Goal: Information Seeking & Learning: Learn about a topic

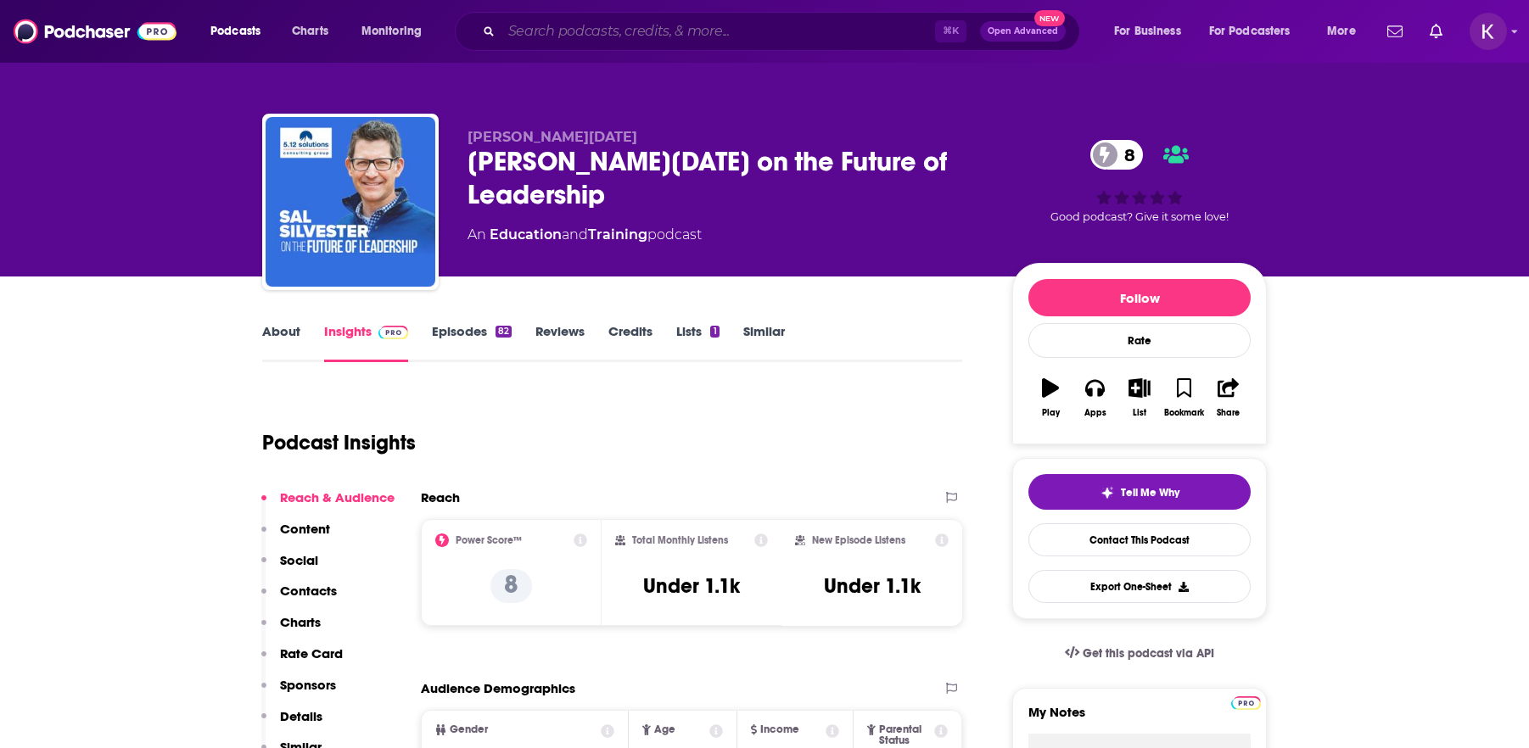
click at [630, 20] on input "Search podcasts, credits, & more..." at bounding box center [718, 31] width 434 height 27
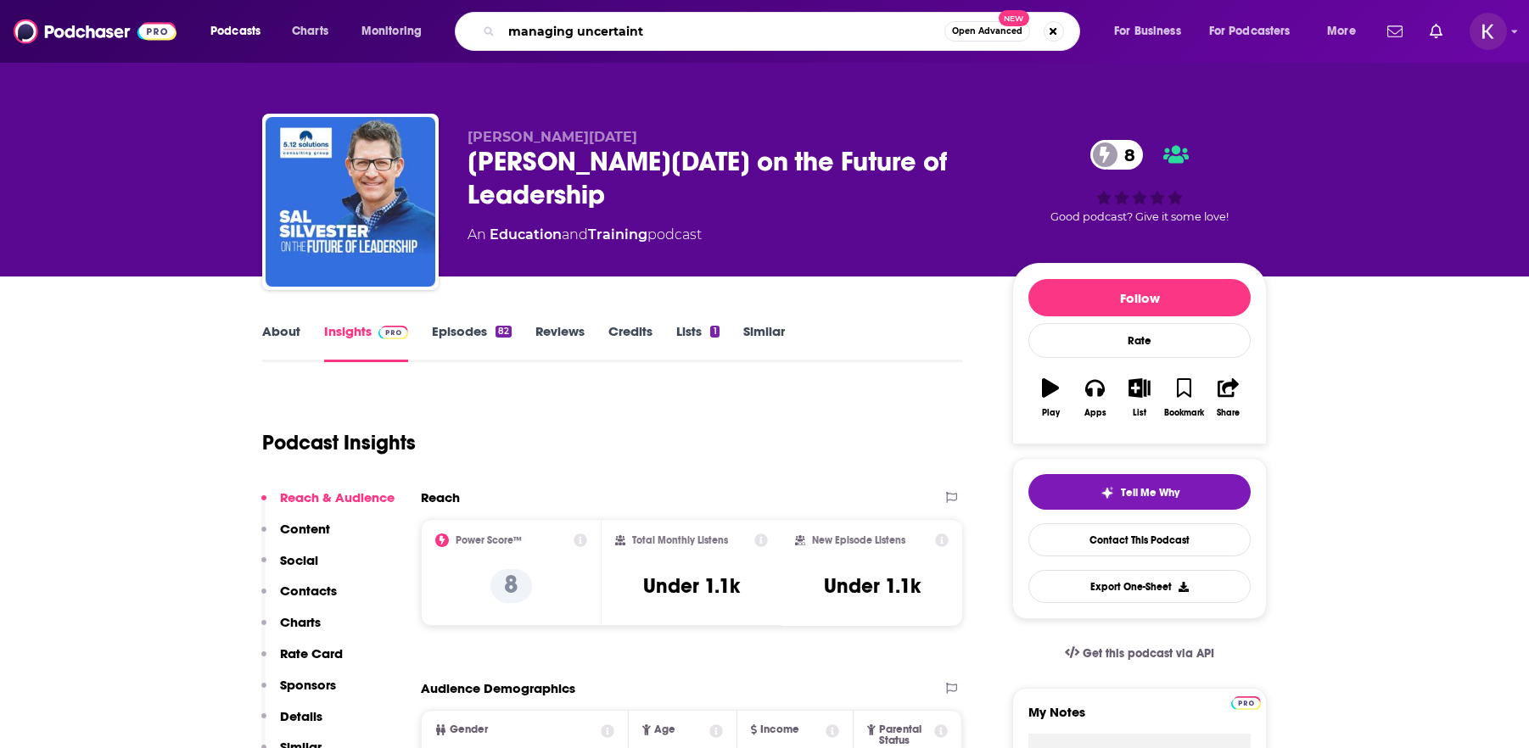
type input "managing uncertainty"
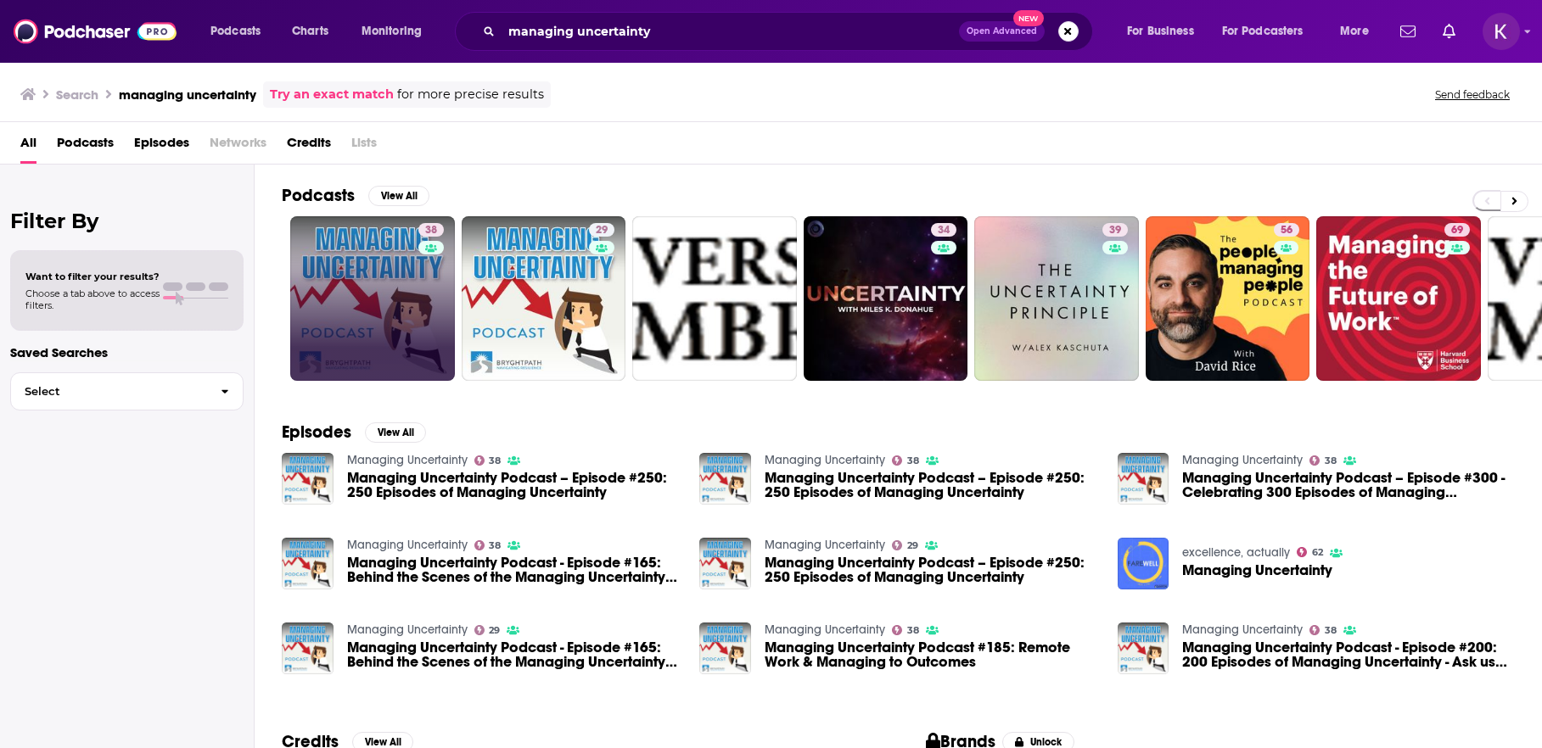
click at [386, 253] on link "38" at bounding box center [372, 298] width 165 height 165
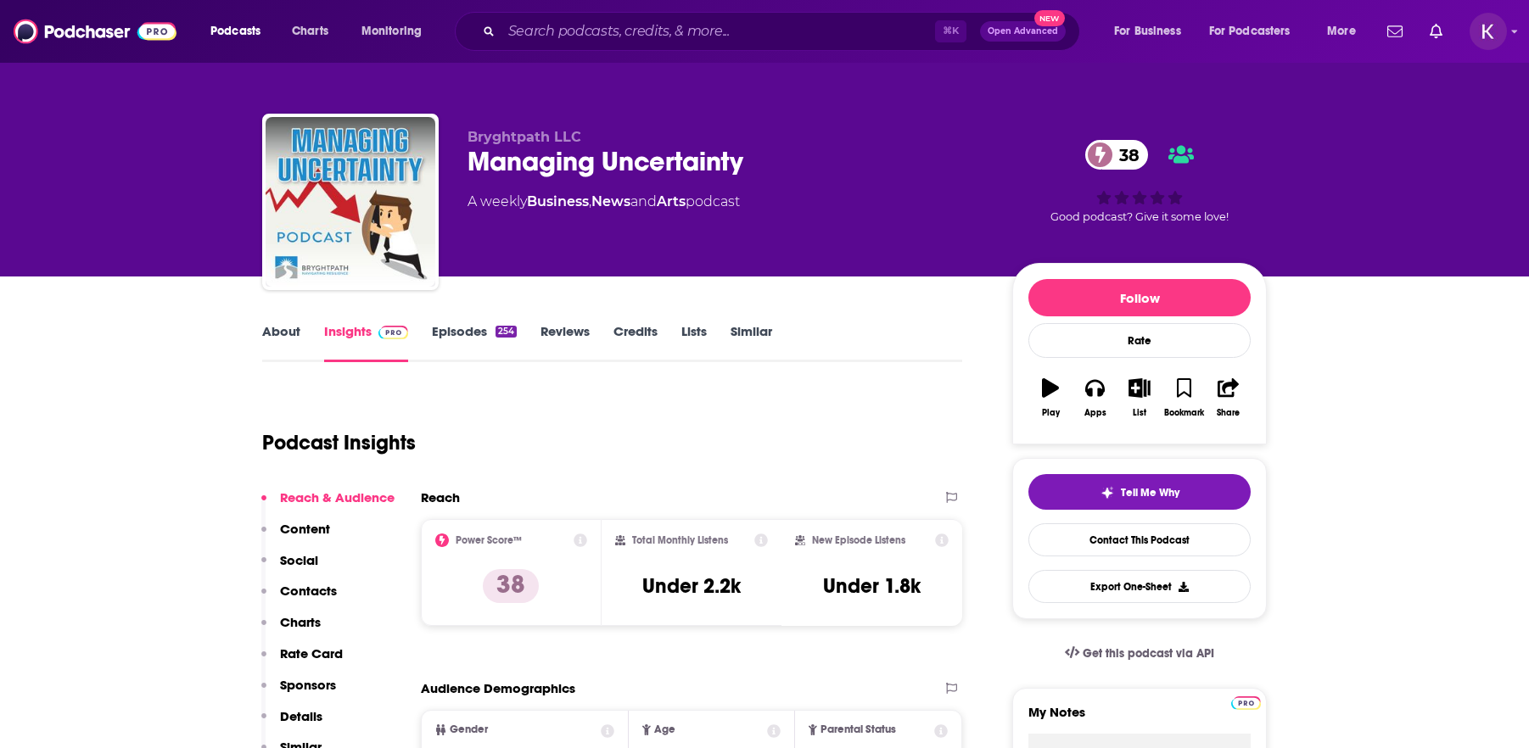
click at [439, 333] on link "Episodes 254" at bounding box center [474, 342] width 85 height 39
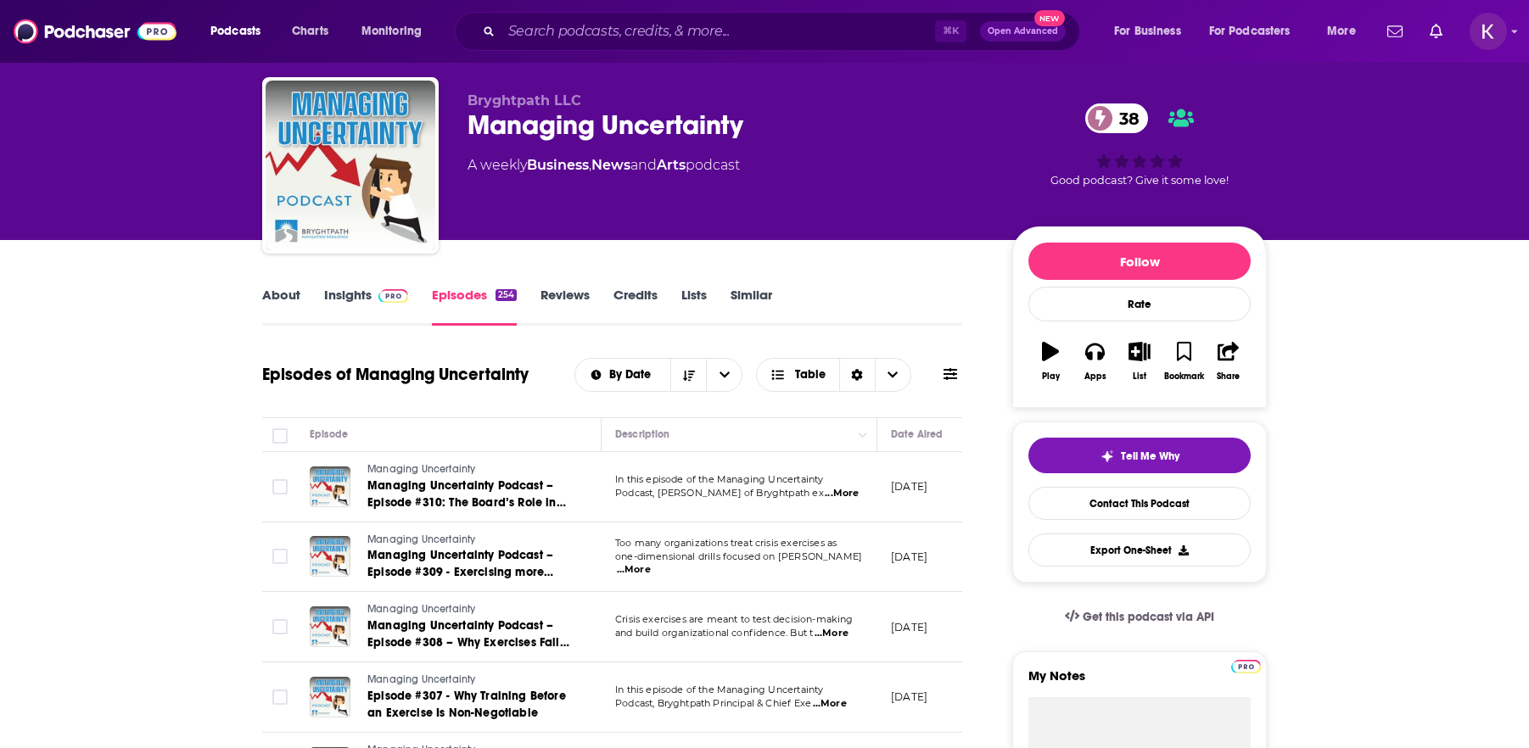
scroll to position [40, 0]
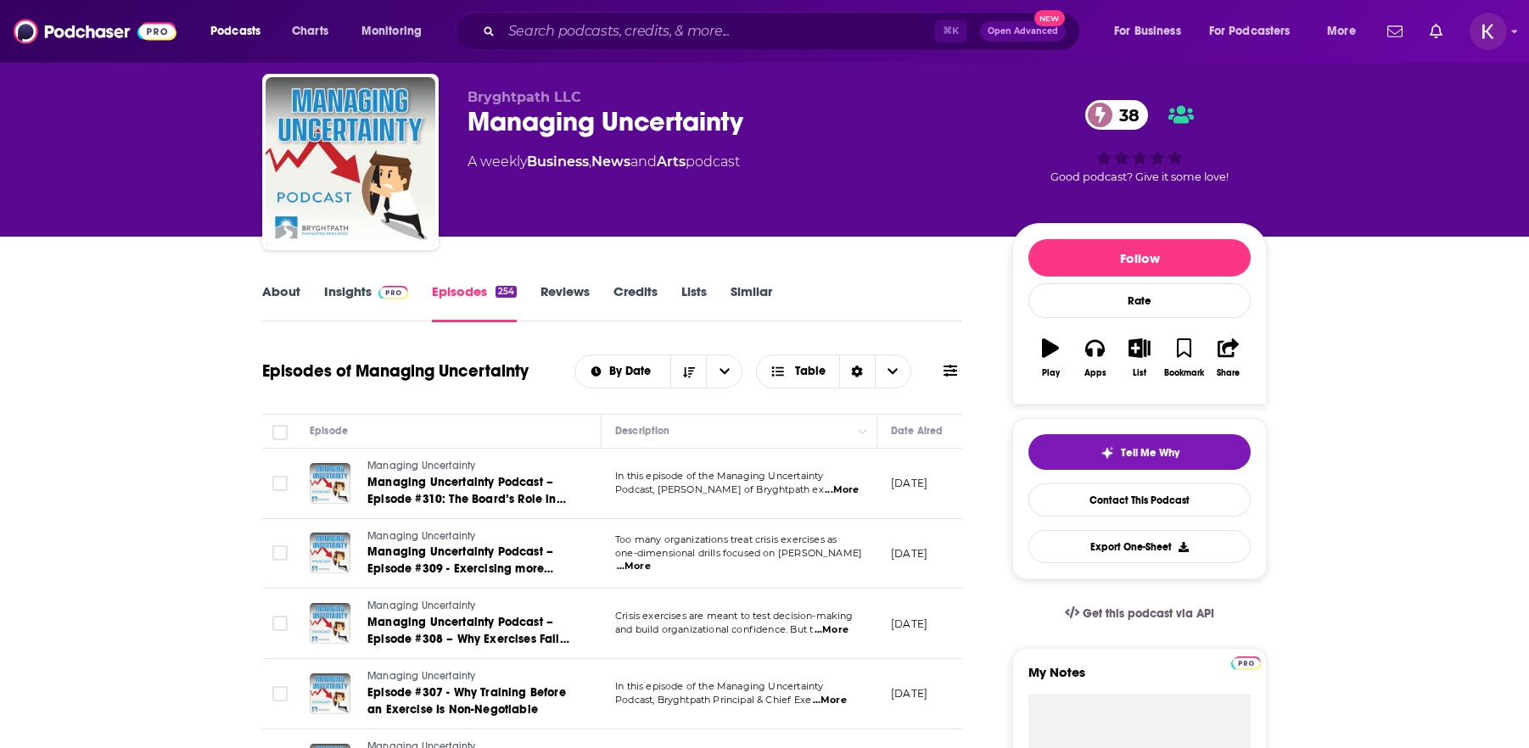
click at [297, 296] on link "About" at bounding box center [281, 302] width 38 height 39
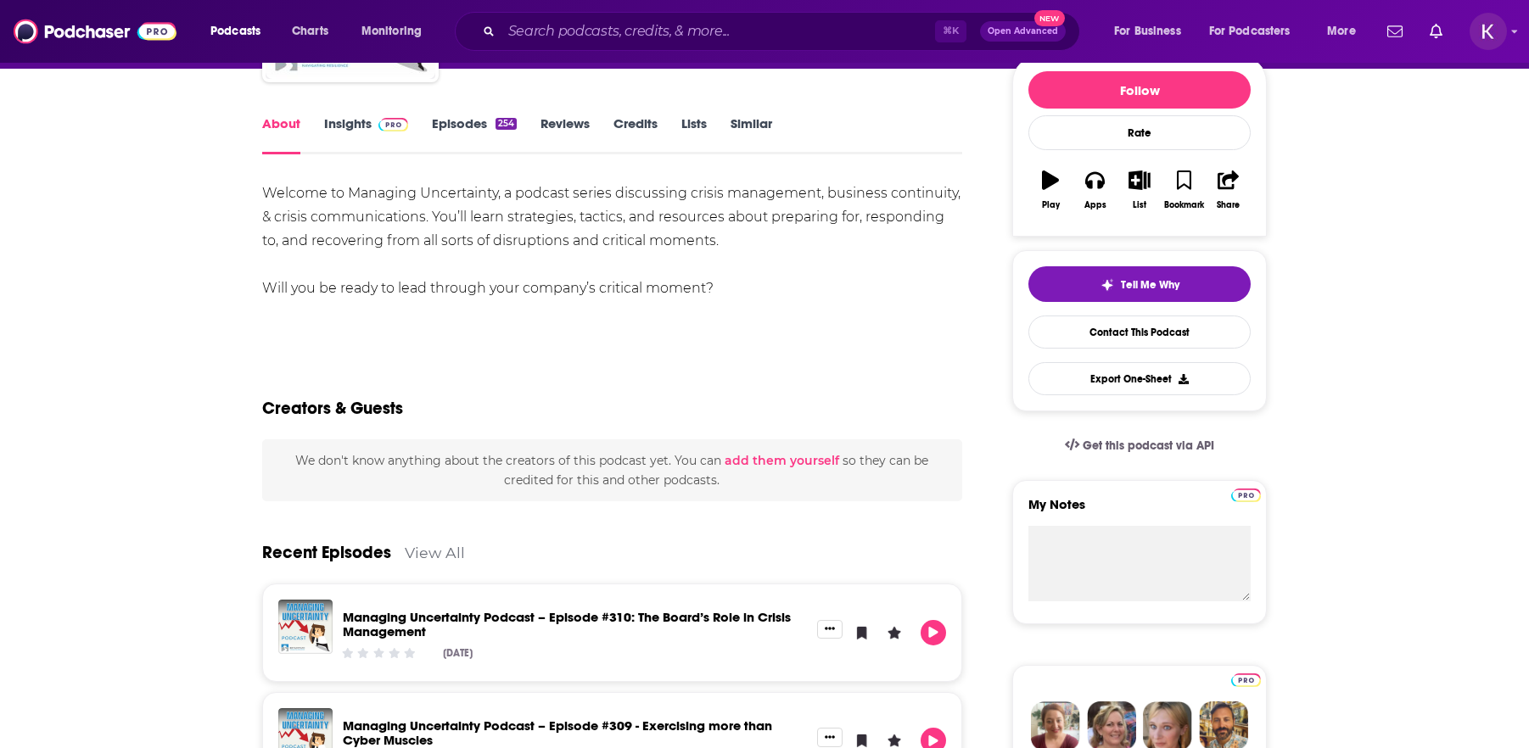
scroll to position [207, 0]
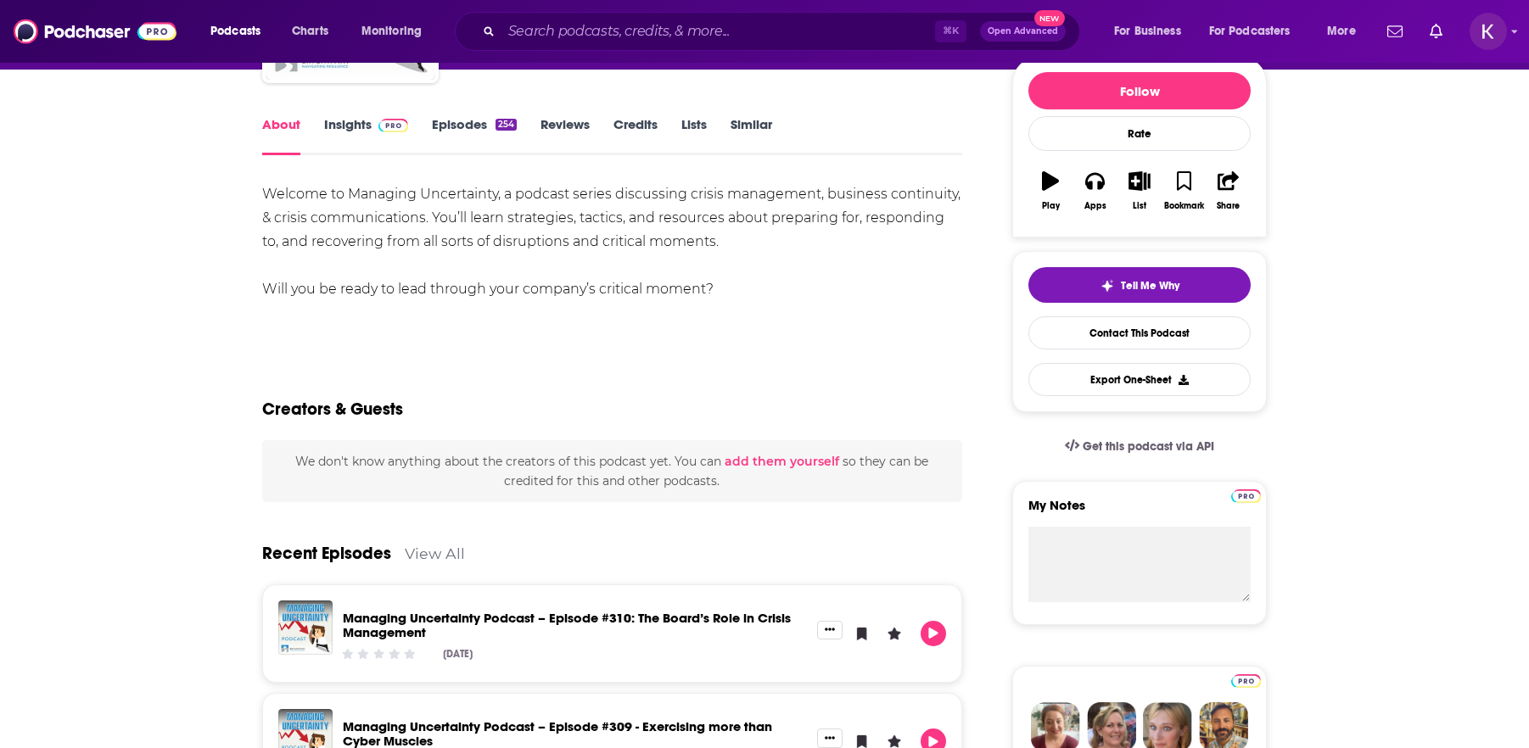
click at [361, 126] on link "Insights" at bounding box center [366, 135] width 84 height 39
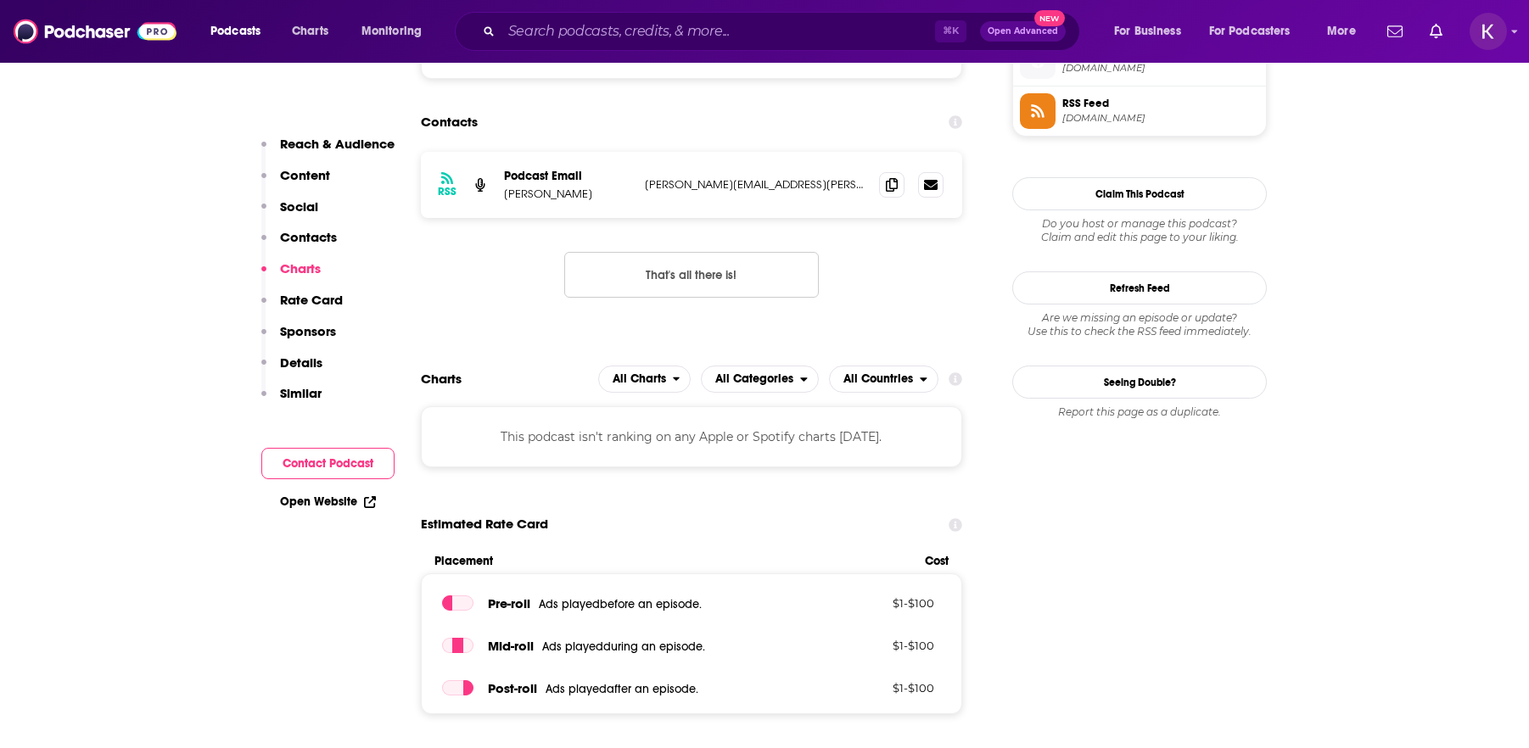
scroll to position [1237, 0]
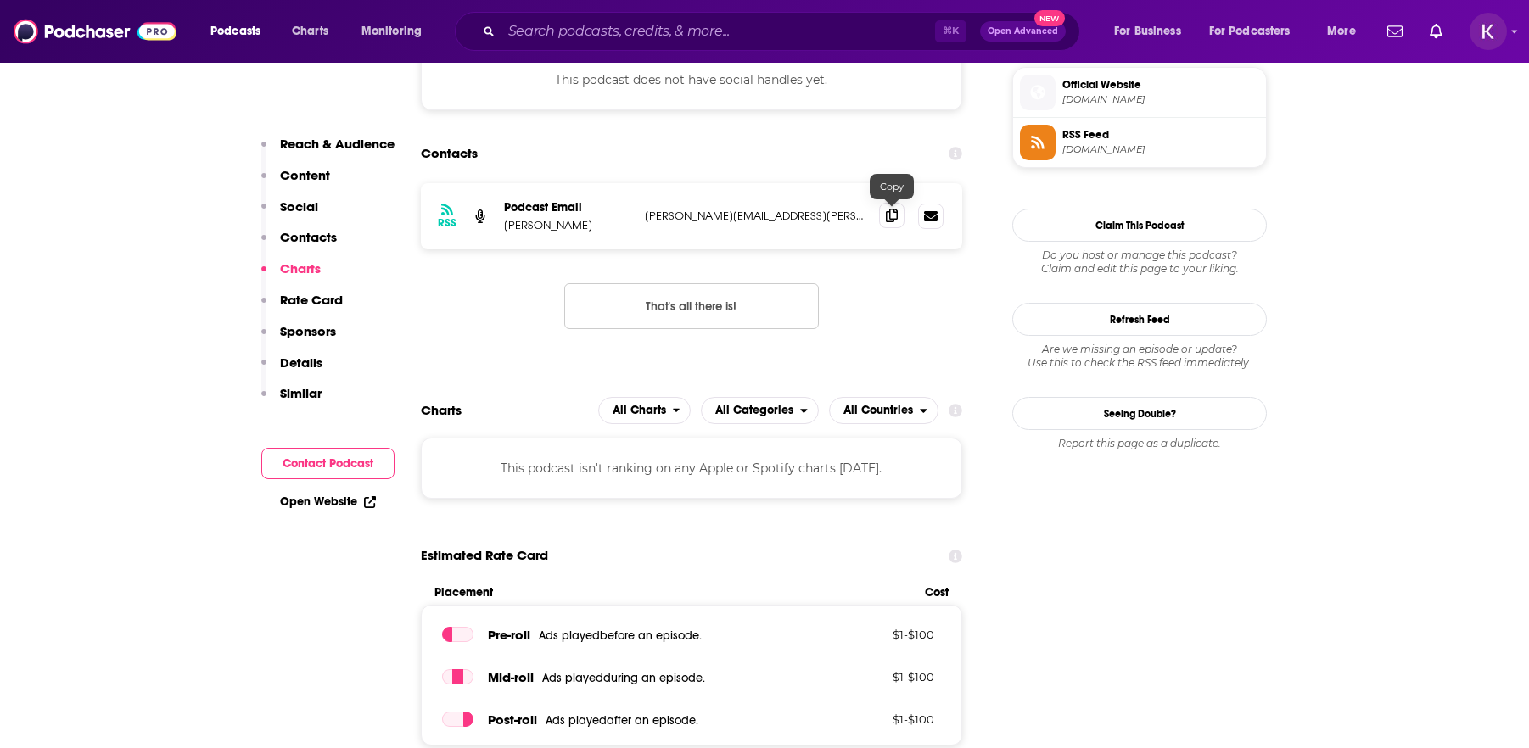
click at [893, 220] on icon at bounding box center [892, 216] width 12 height 14
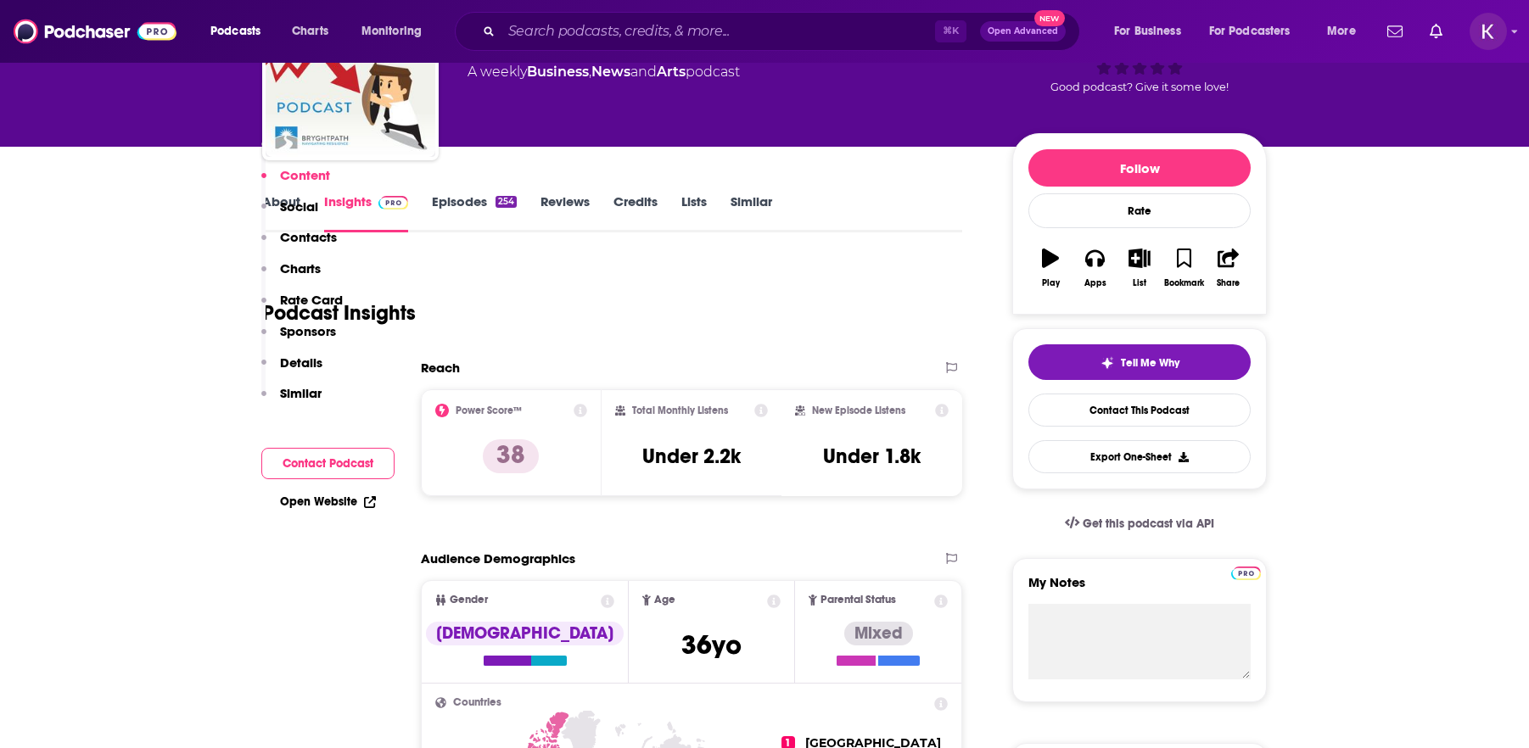
scroll to position [0, 0]
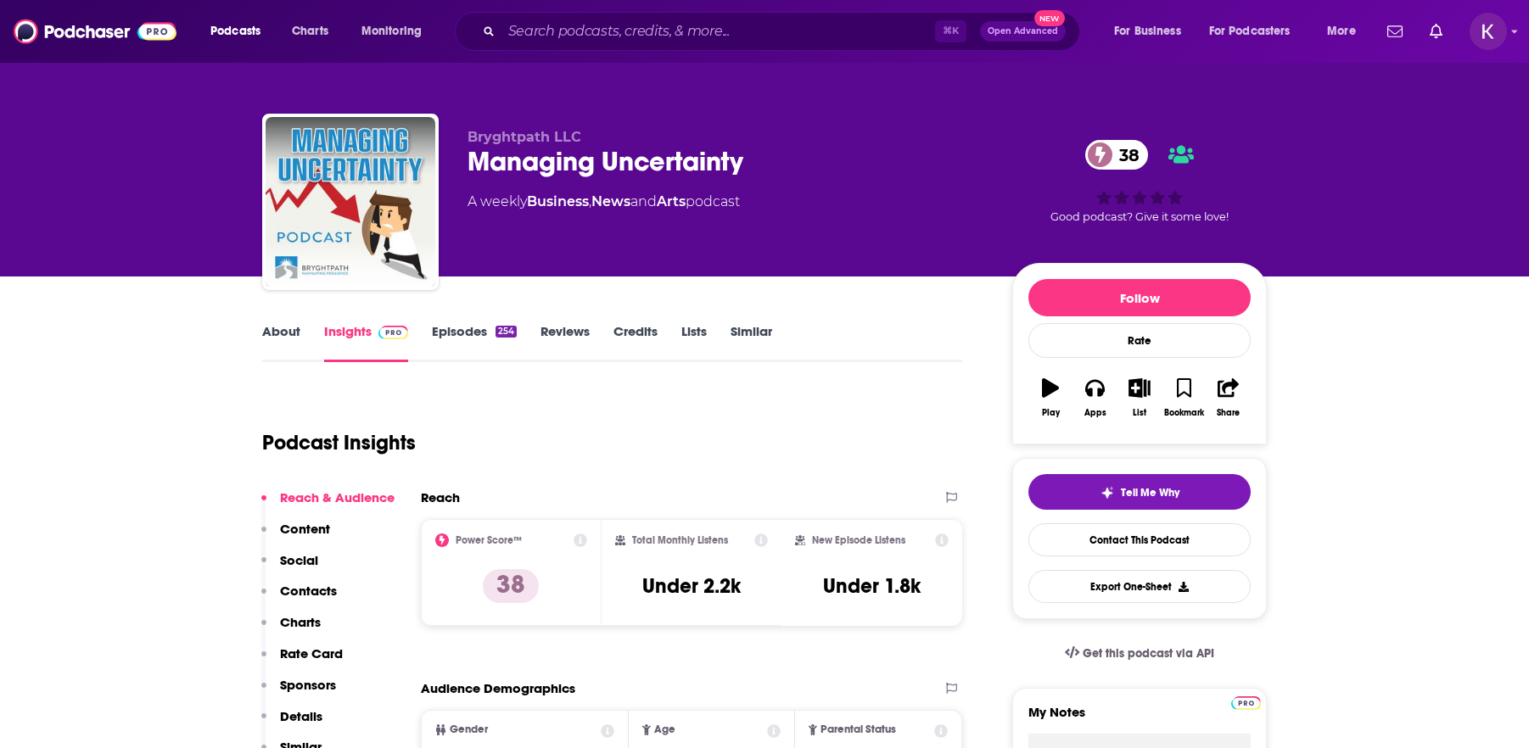
click at [287, 336] on link "About" at bounding box center [281, 342] width 38 height 39
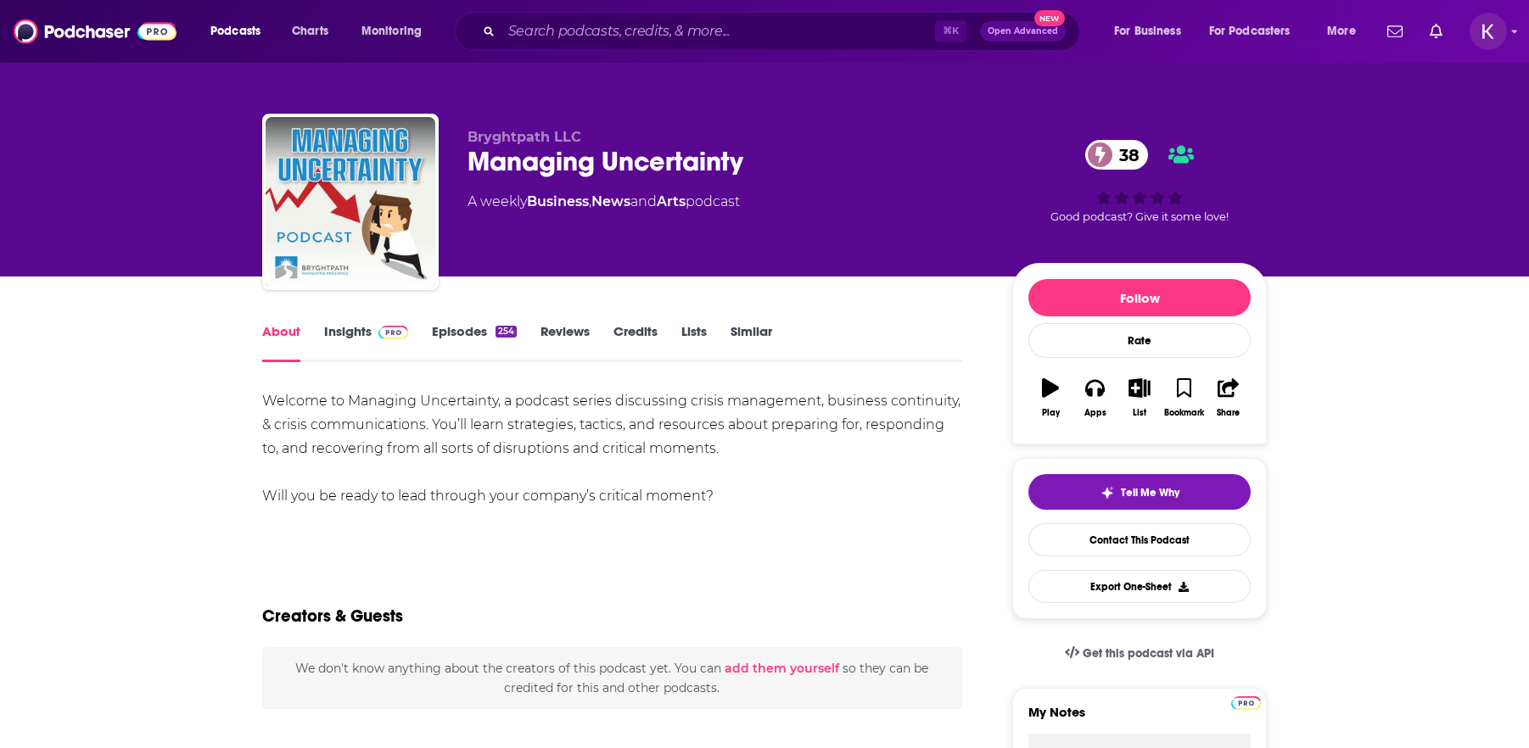
click at [461, 331] on link "Episodes 254" at bounding box center [474, 342] width 85 height 39
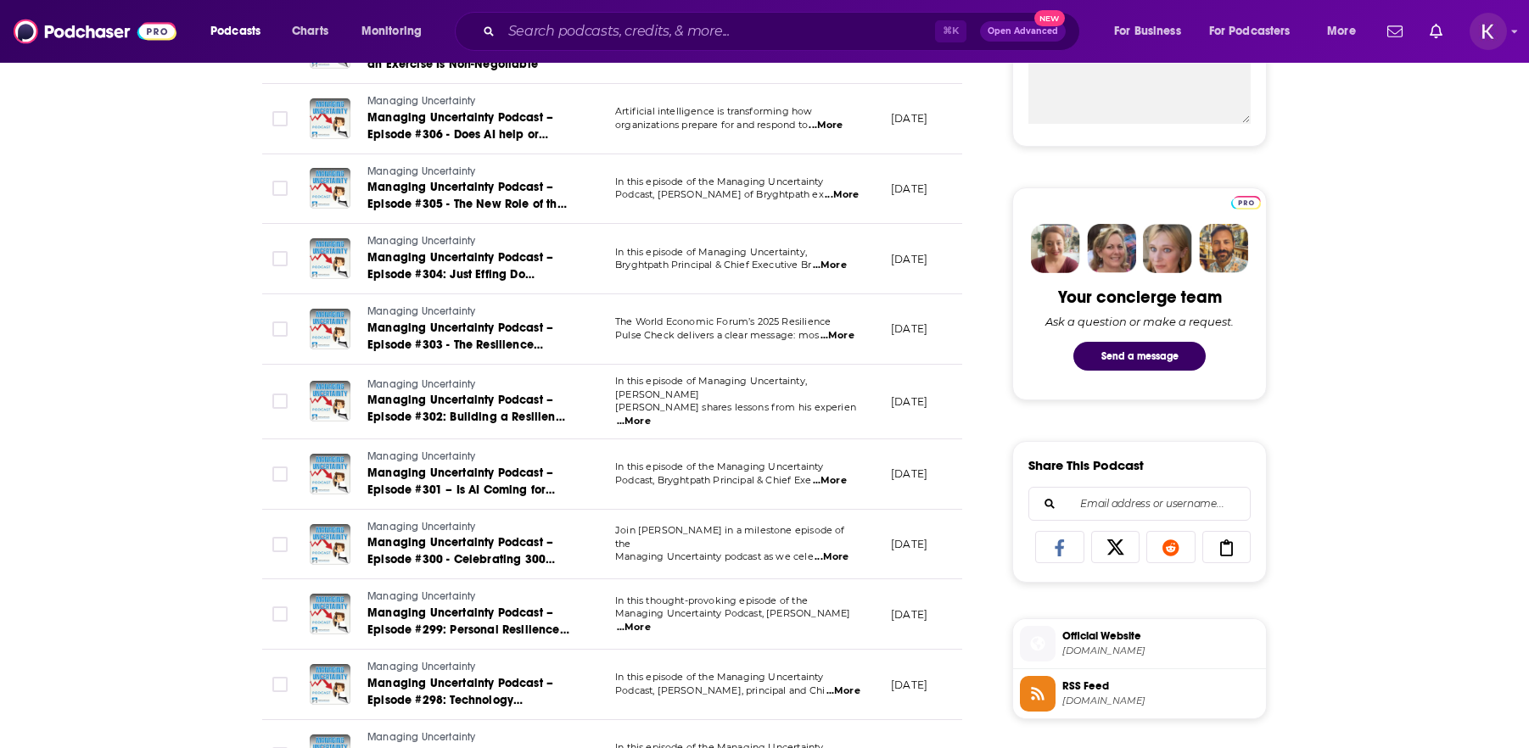
scroll to position [760, 0]
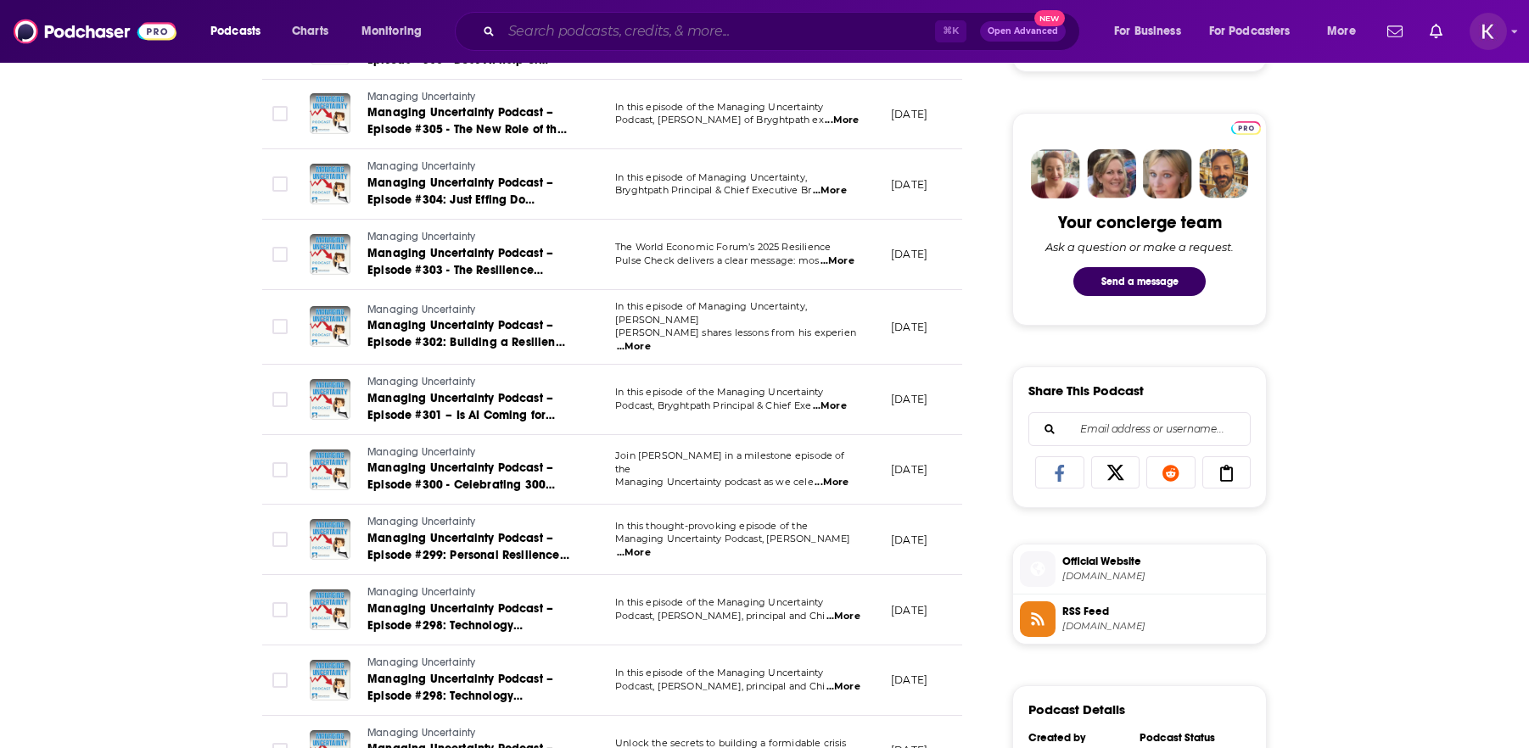
click at [568, 33] on input "Search podcasts, credits, & more..." at bounding box center [718, 31] width 434 height 27
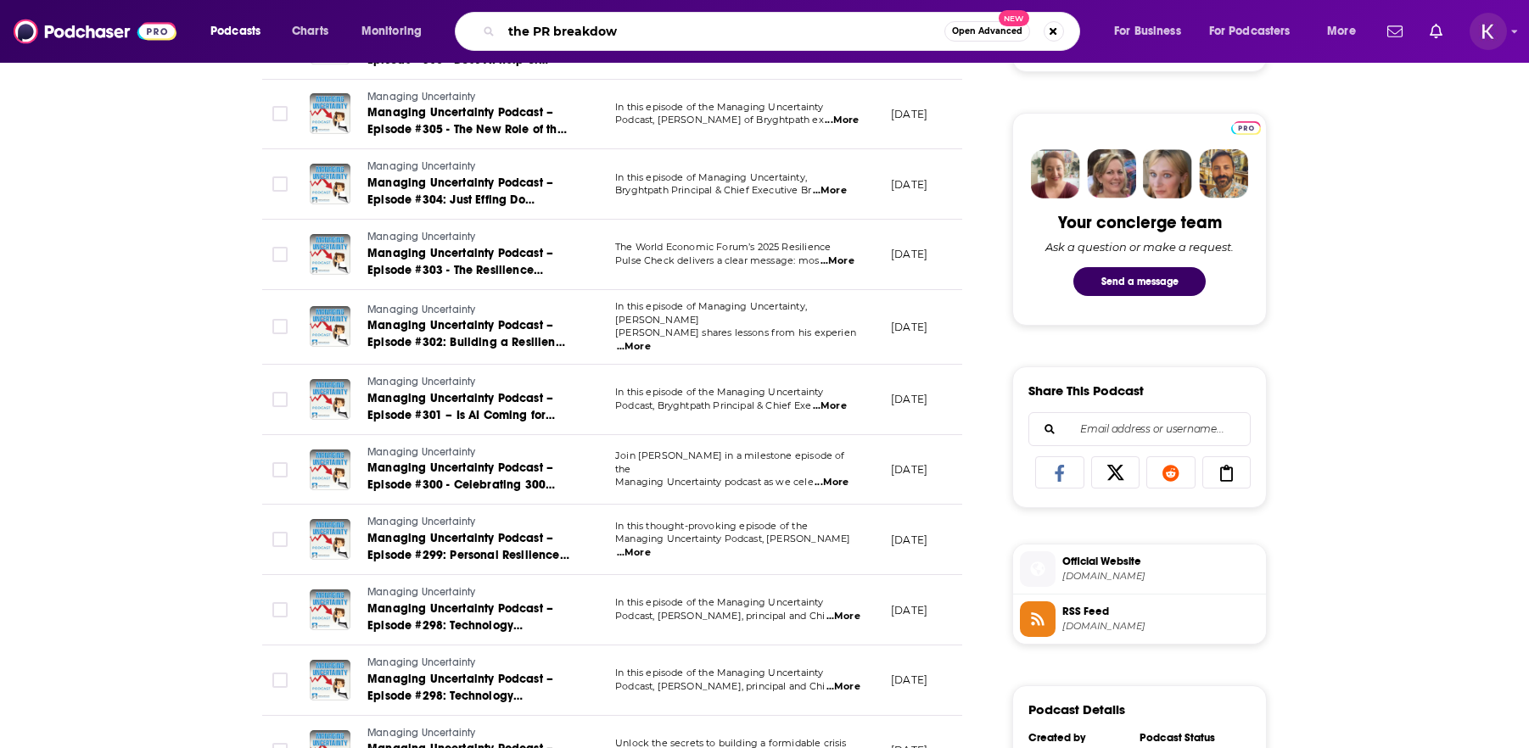
type input "the PR breakdown"
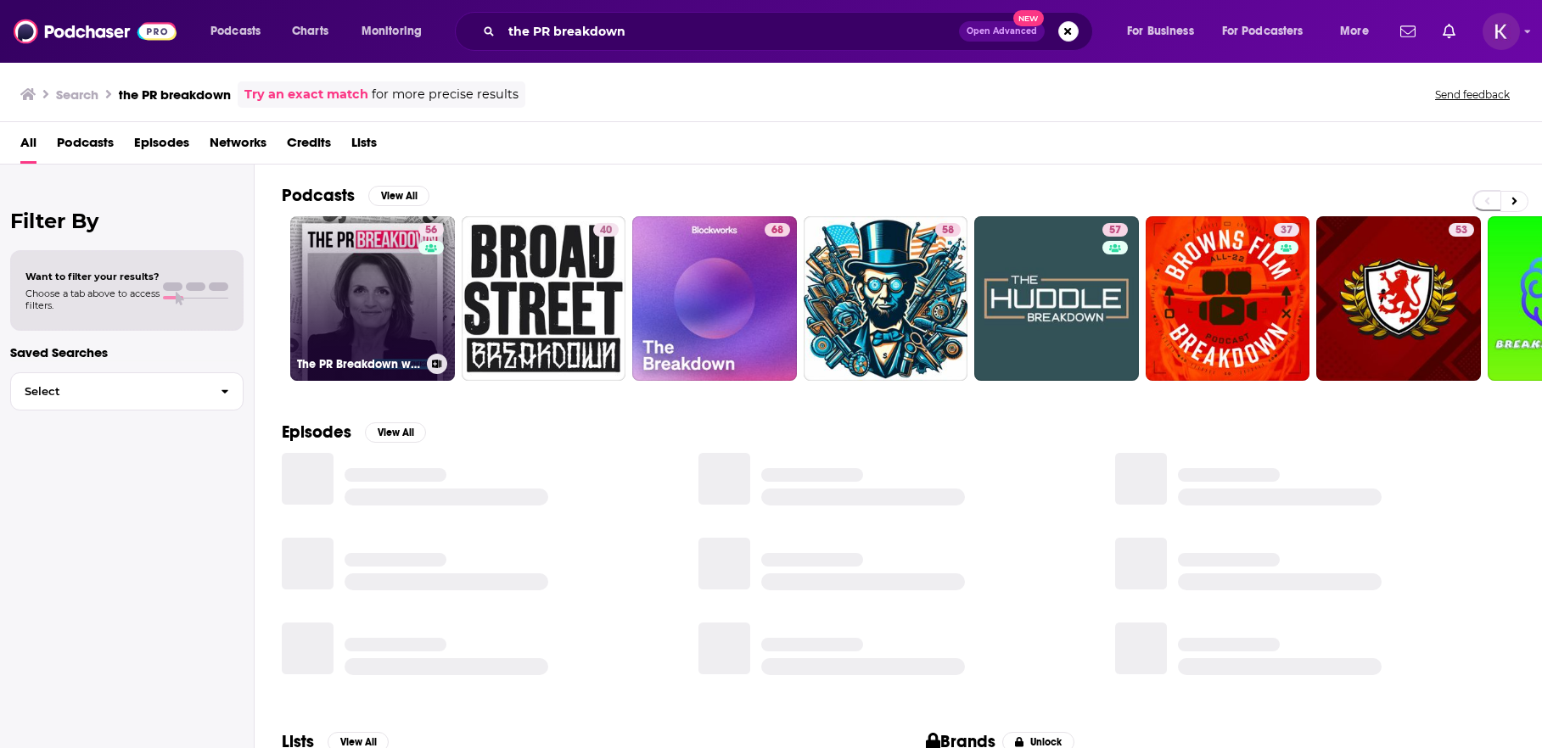
click at [423, 296] on div "56" at bounding box center [433, 288] width 30 height 131
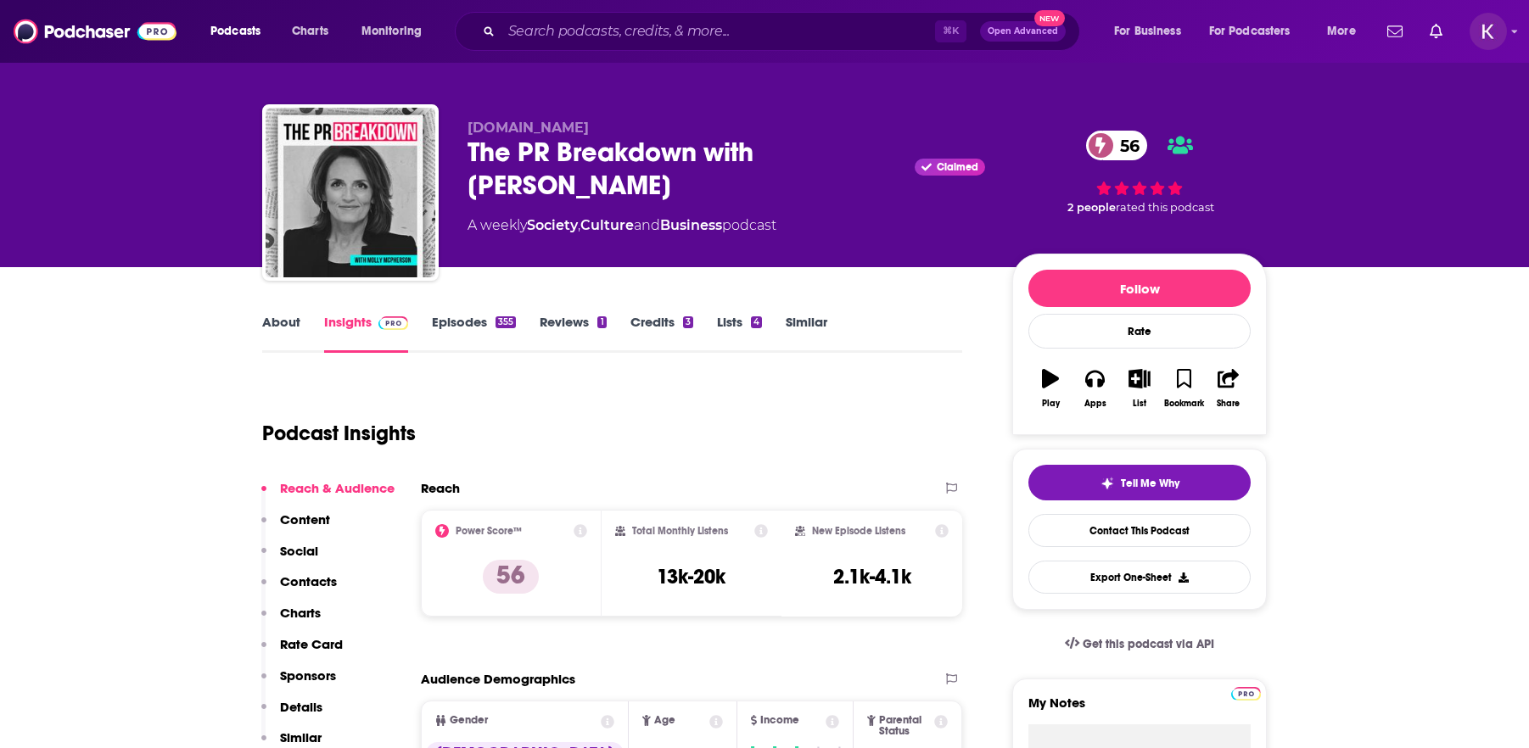
scroll to position [21, 0]
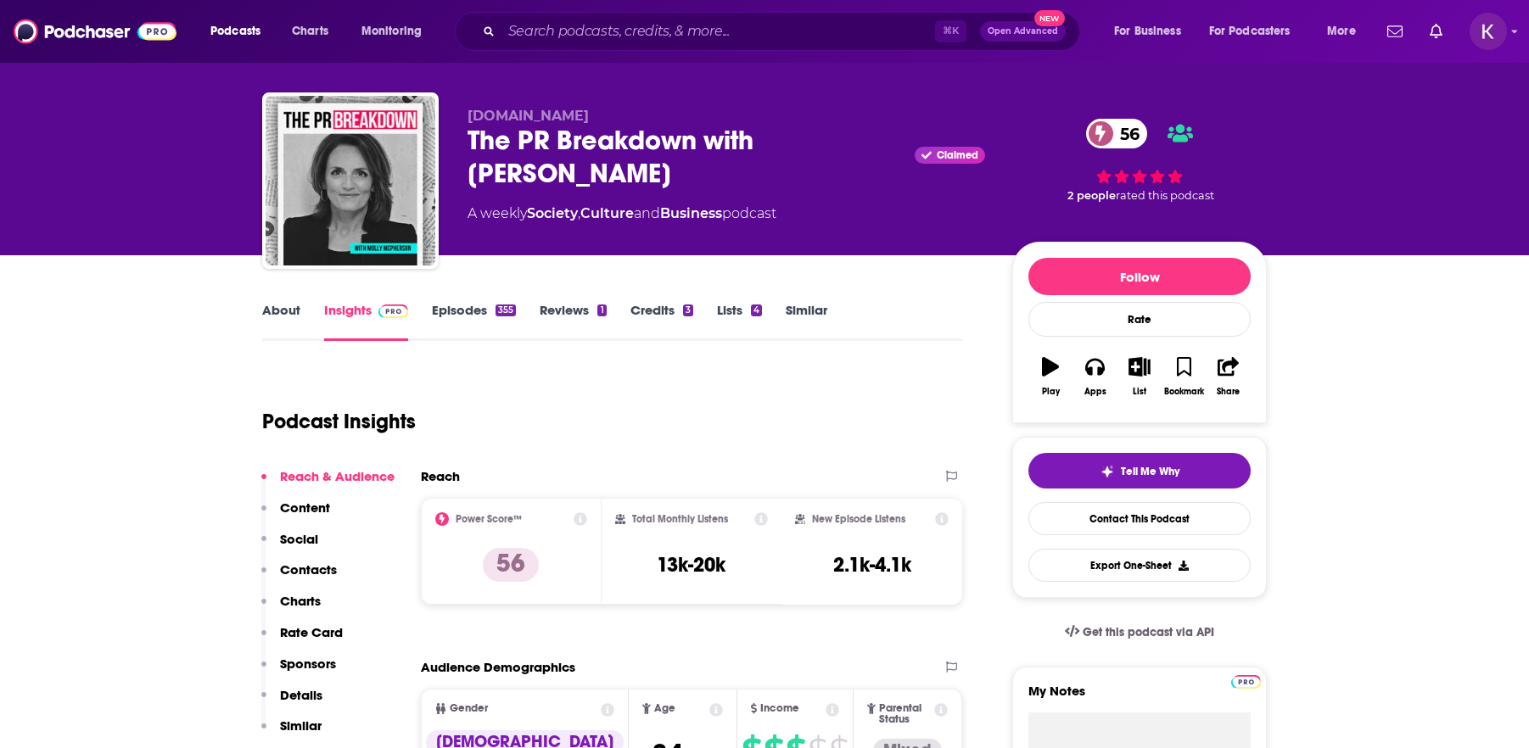
click at [276, 312] on link "About" at bounding box center [281, 321] width 38 height 39
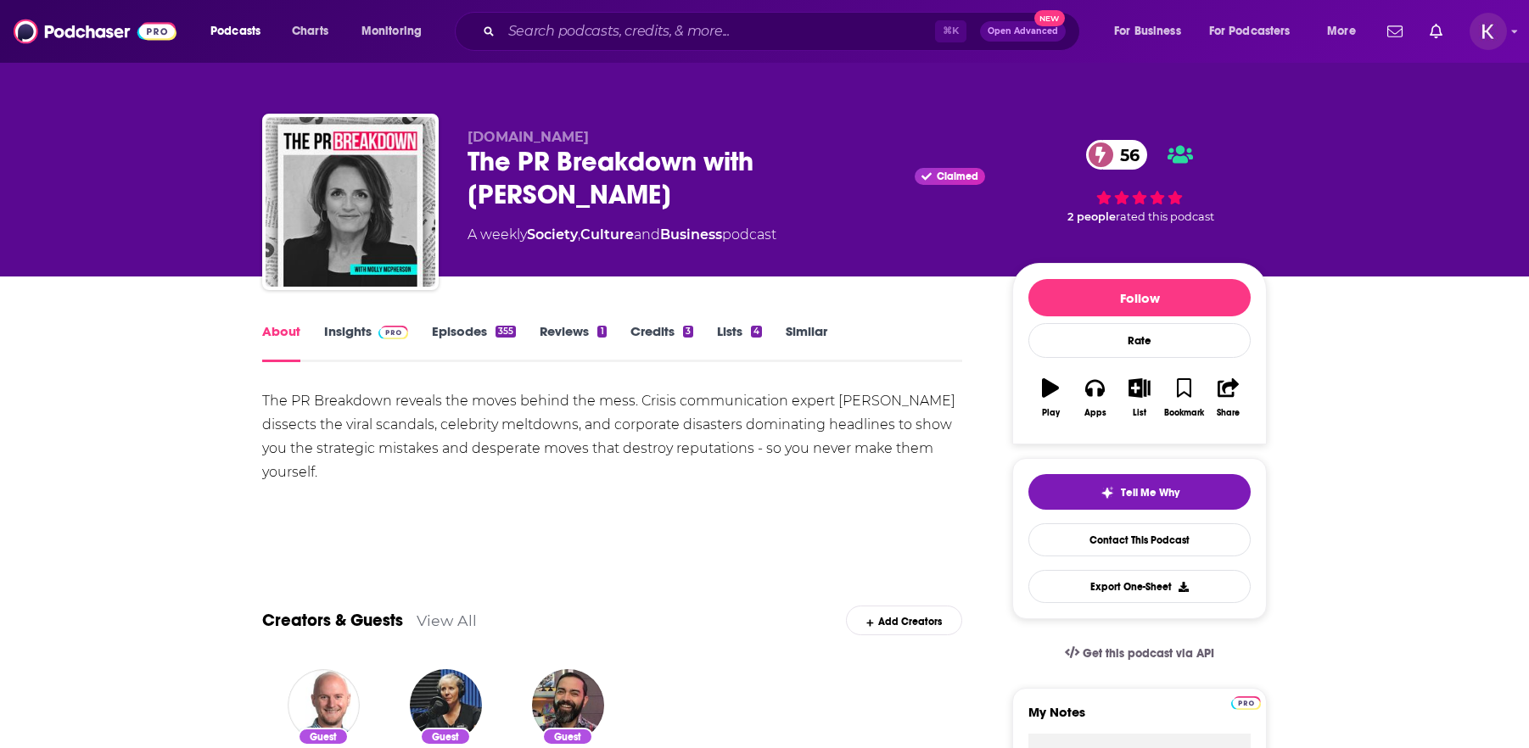
click at [346, 334] on link "Insights" at bounding box center [366, 342] width 84 height 39
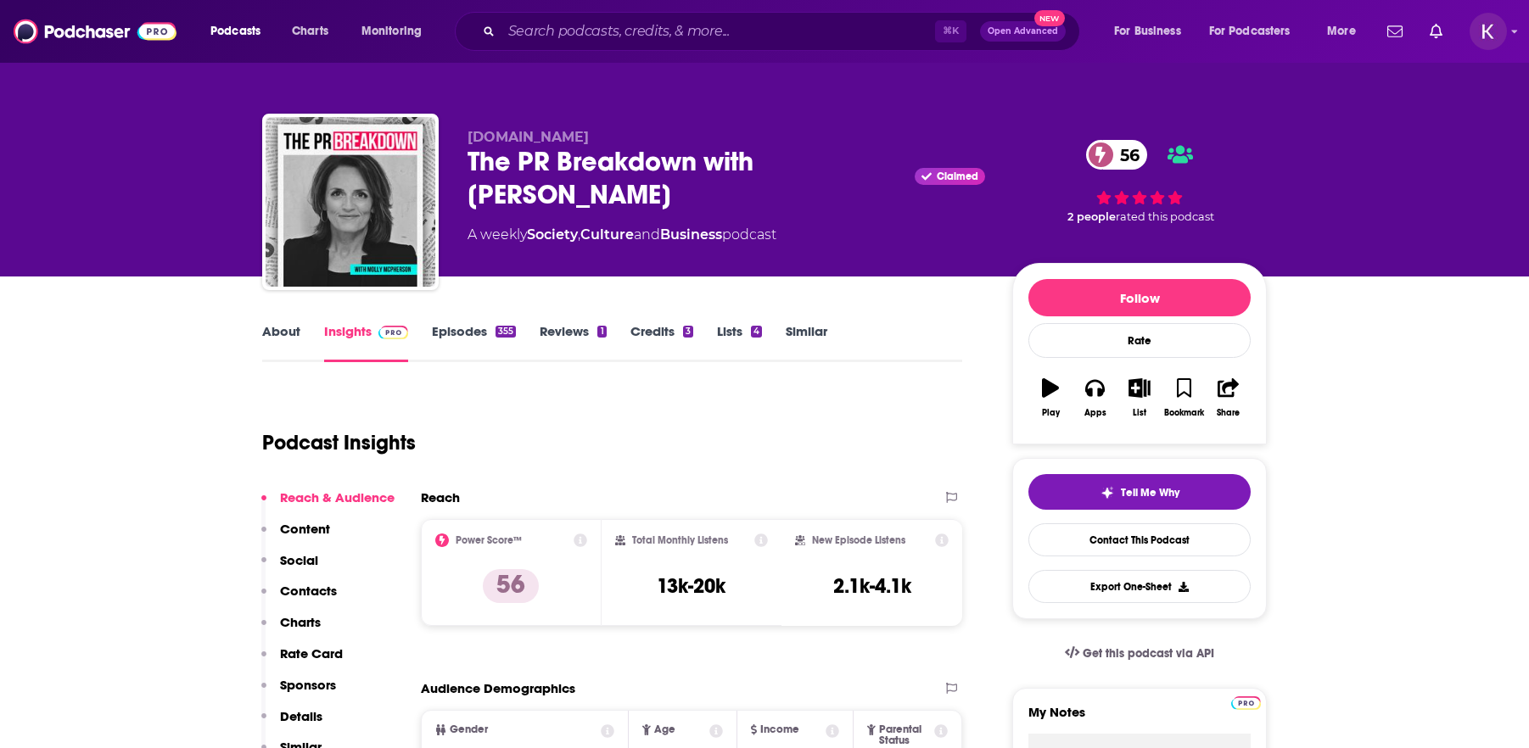
click at [472, 329] on link "Episodes 355" at bounding box center [474, 342] width 84 height 39
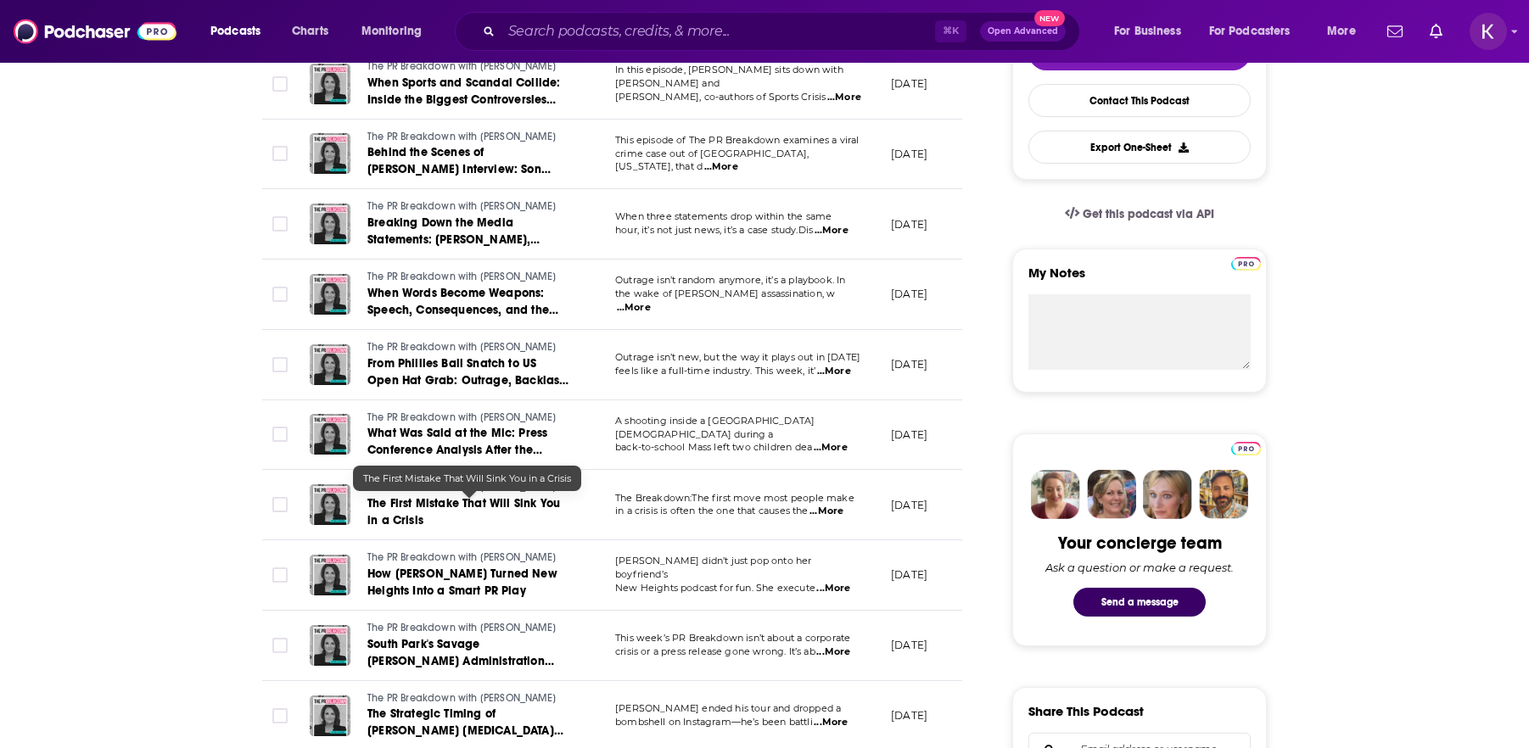
scroll to position [446, 0]
